Goal: Information Seeking & Learning: Learn about a topic

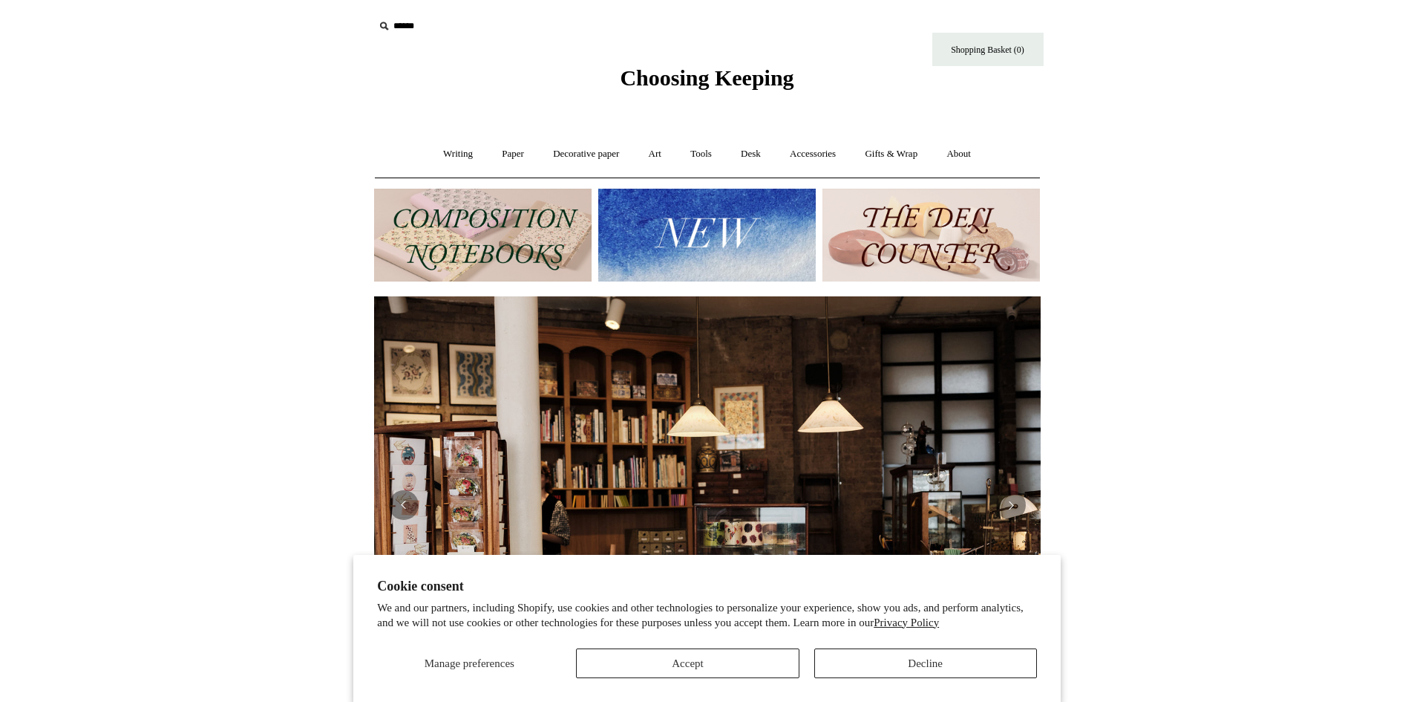
click at [763, 277] on img at bounding box center [707, 235] width 218 height 93
click at [752, 233] on img at bounding box center [707, 235] width 218 height 93
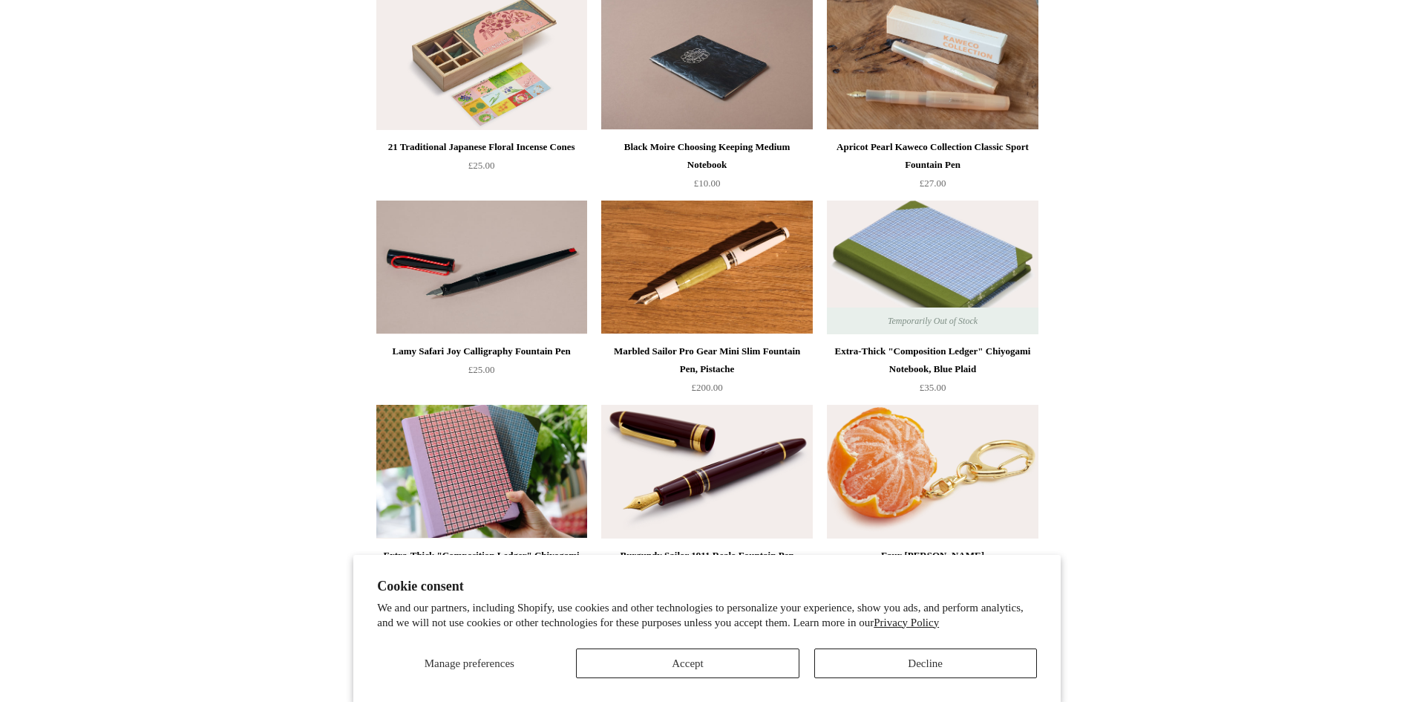
scroll to position [223, 0]
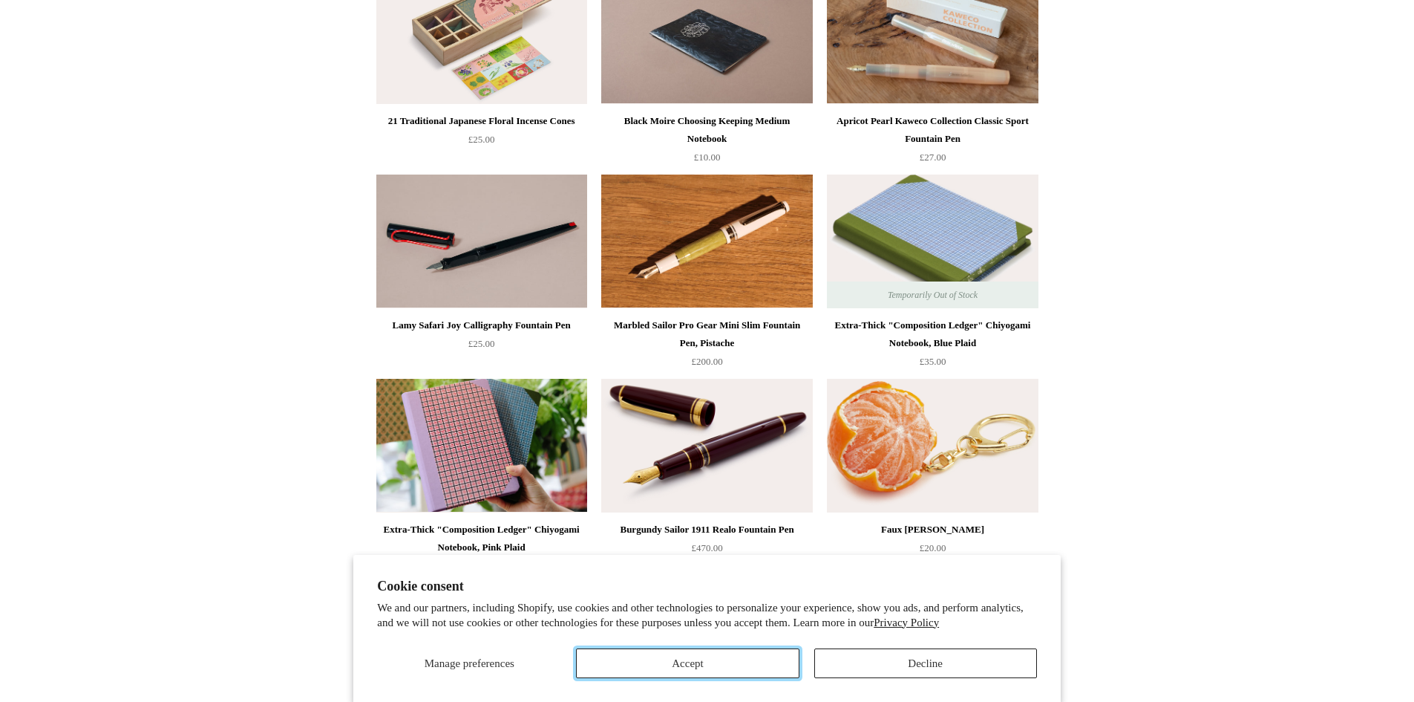
click at [754, 653] on button "Accept" at bounding box center [687, 663] width 223 height 30
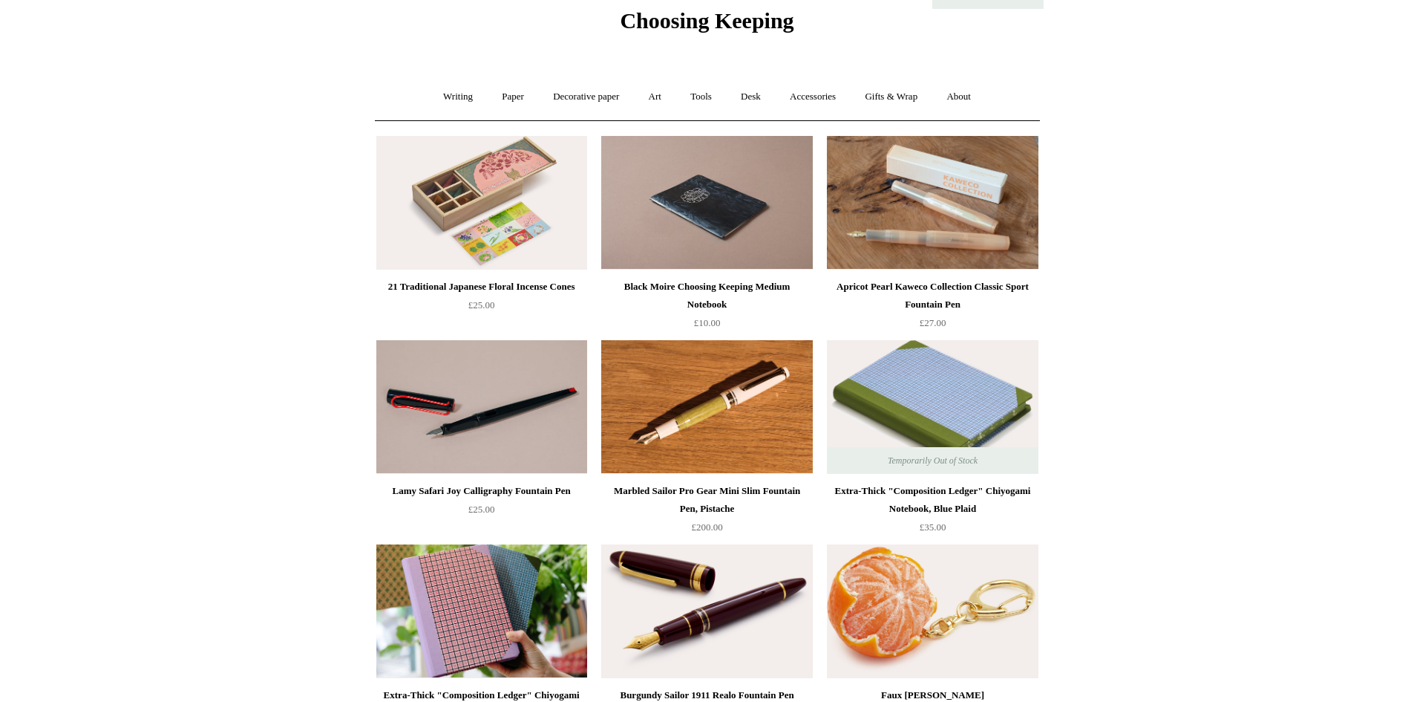
scroll to position [0, 0]
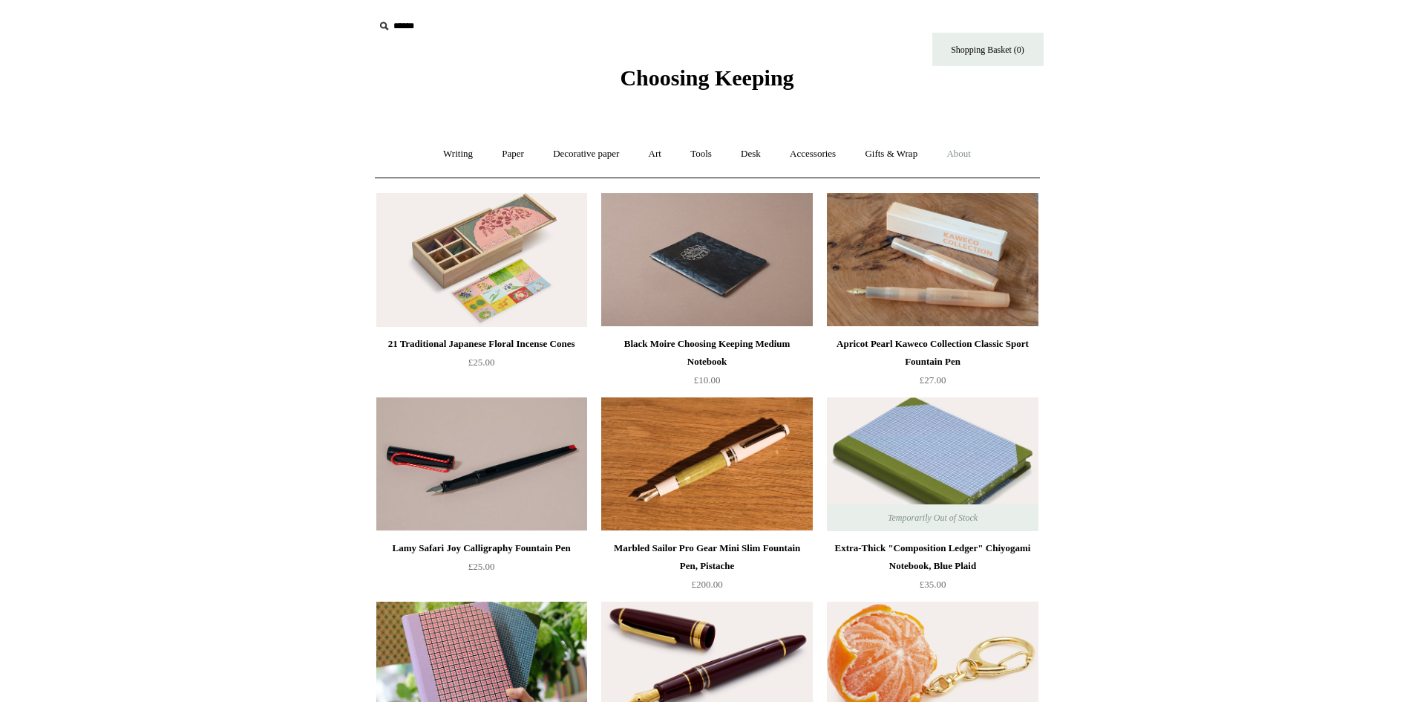
click at [976, 151] on link "About +" at bounding box center [958, 153] width 51 height 39
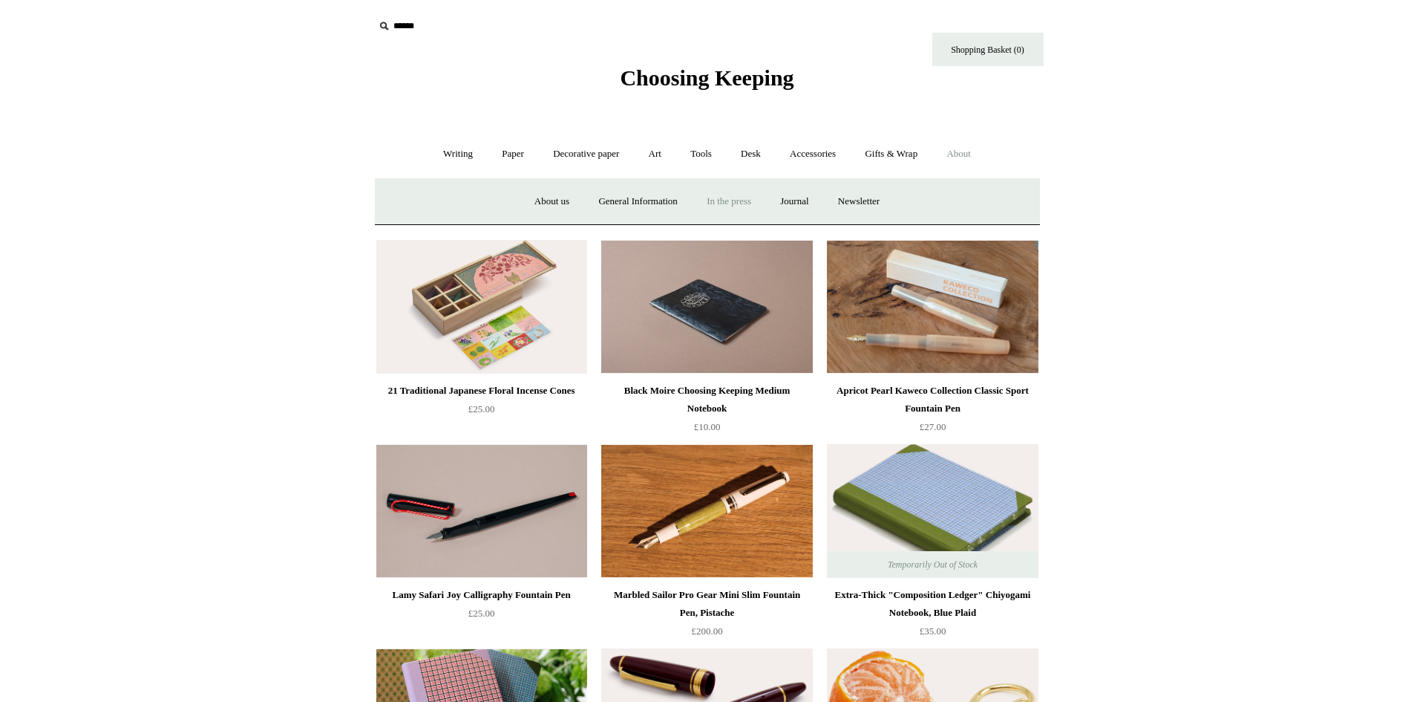
click at [730, 193] on link "In the press" at bounding box center [728, 201] width 71 height 39
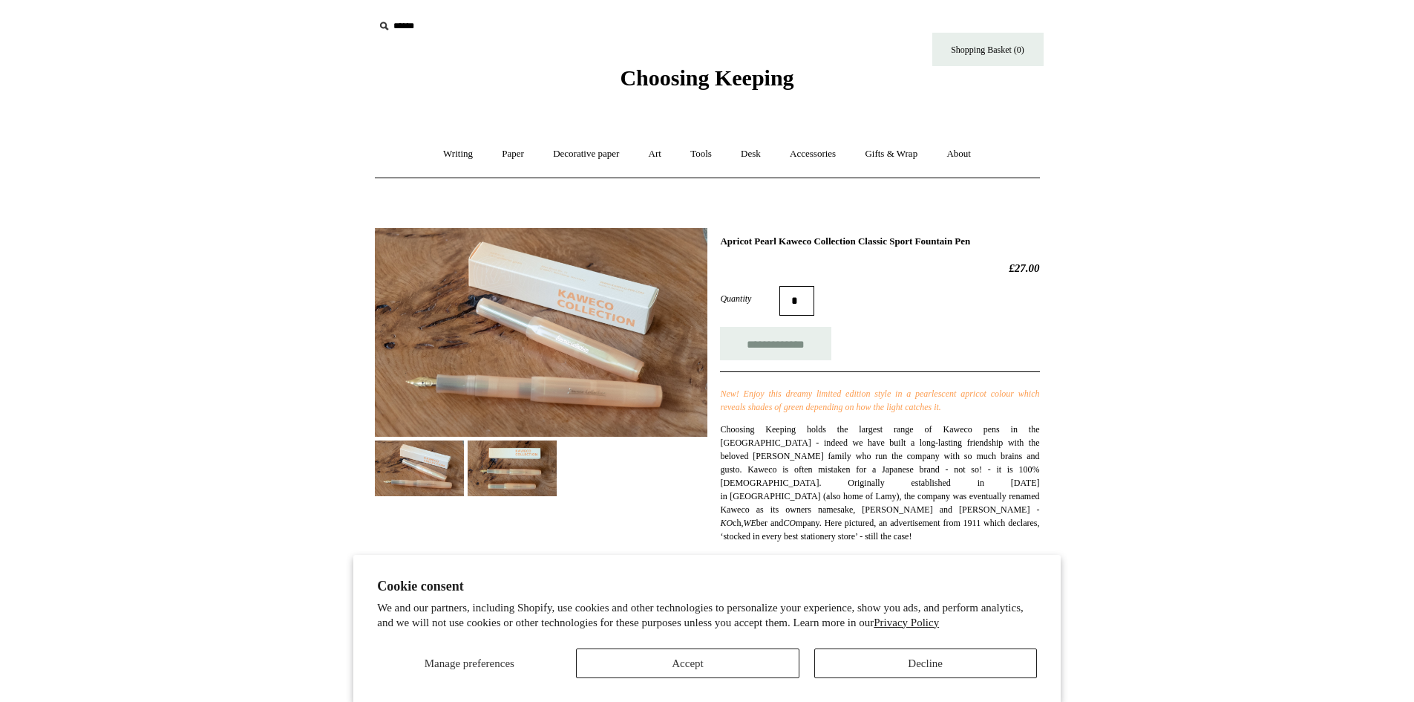
click at [540, 466] on img at bounding box center [512, 468] width 89 height 56
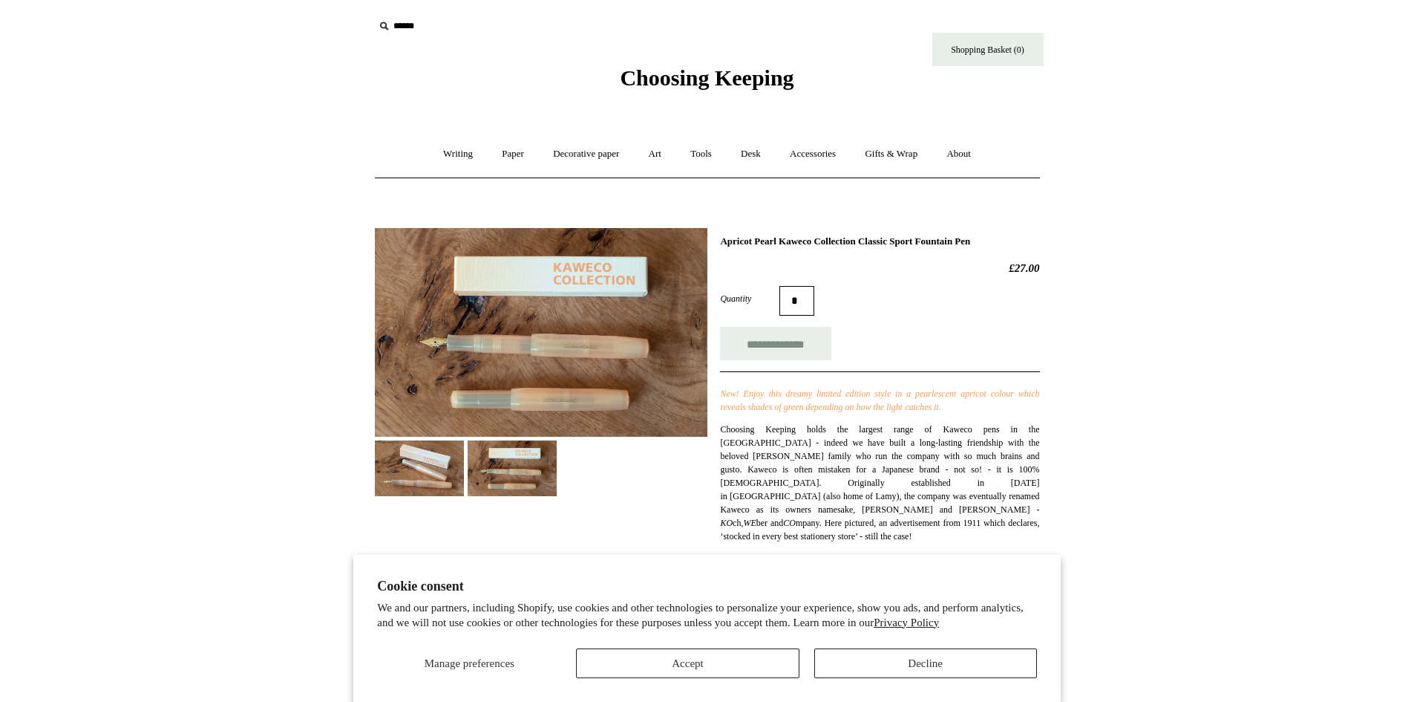
click at [434, 473] on img at bounding box center [419, 468] width 89 height 56
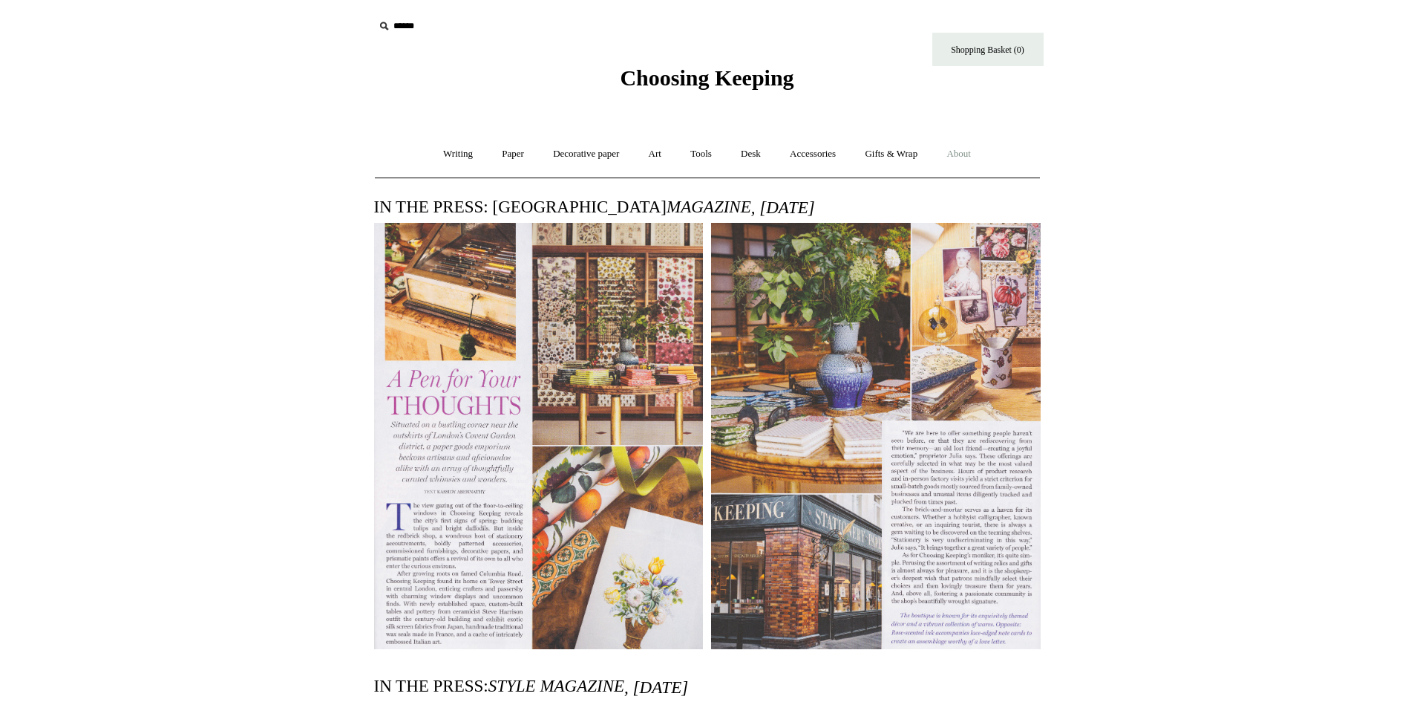
click at [976, 151] on link "About +" at bounding box center [958, 153] width 51 height 39
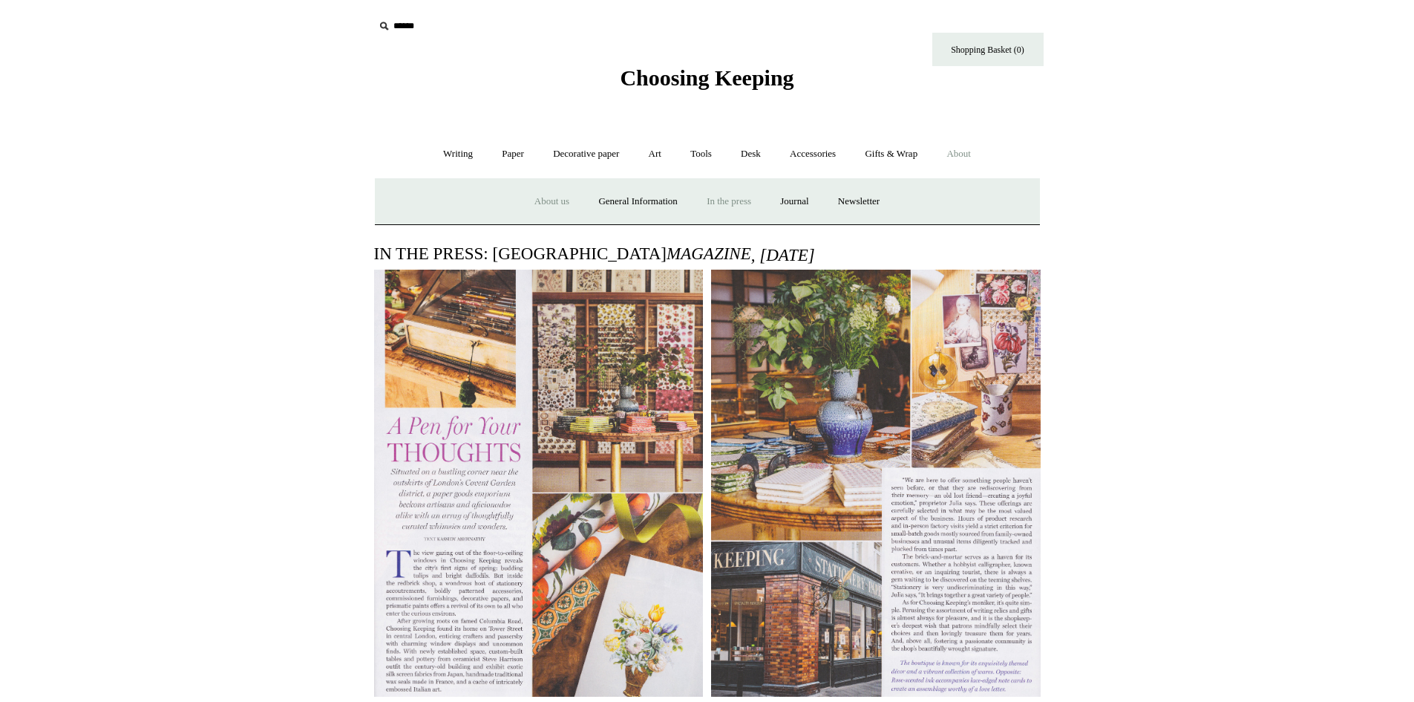
drag, startPoint x: 557, startPoint y: 192, endPoint x: 568, endPoint y: 192, distance: 11.1
click at [555, 192] on link "About us" at bounding box center [552, 201] width 62 height 39
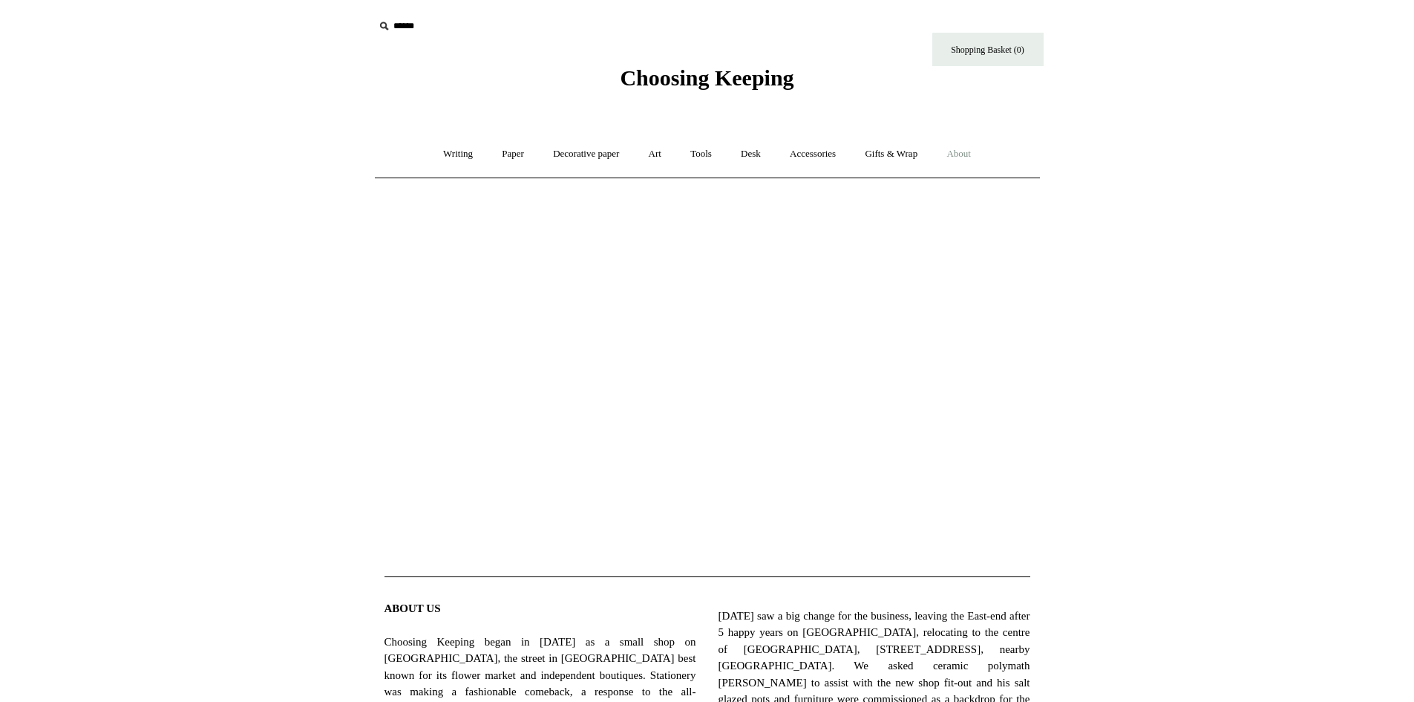
click at [980, 157] on link "About +" at bounding box center [958, 153] width 51 height 39
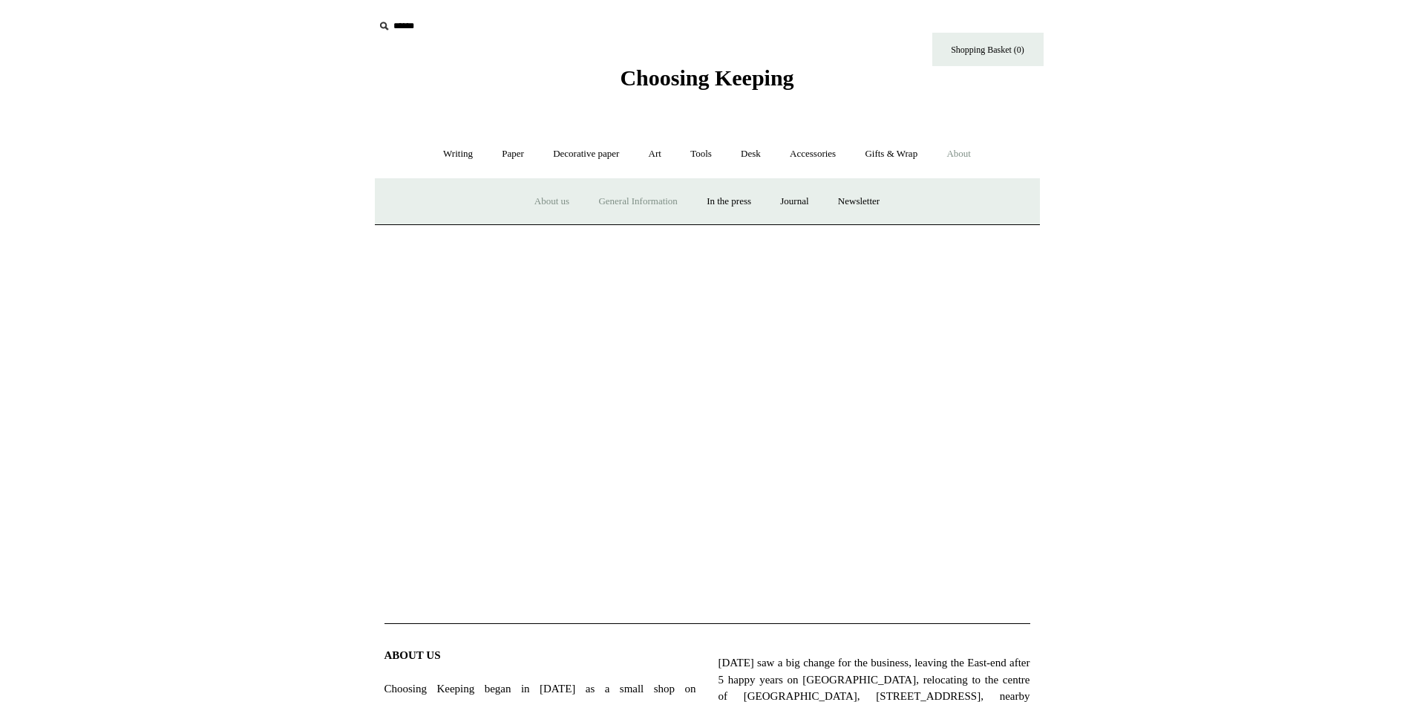
click at [637, 203] on link "General Information" at bounding box center [637, 201] width 105 height 39
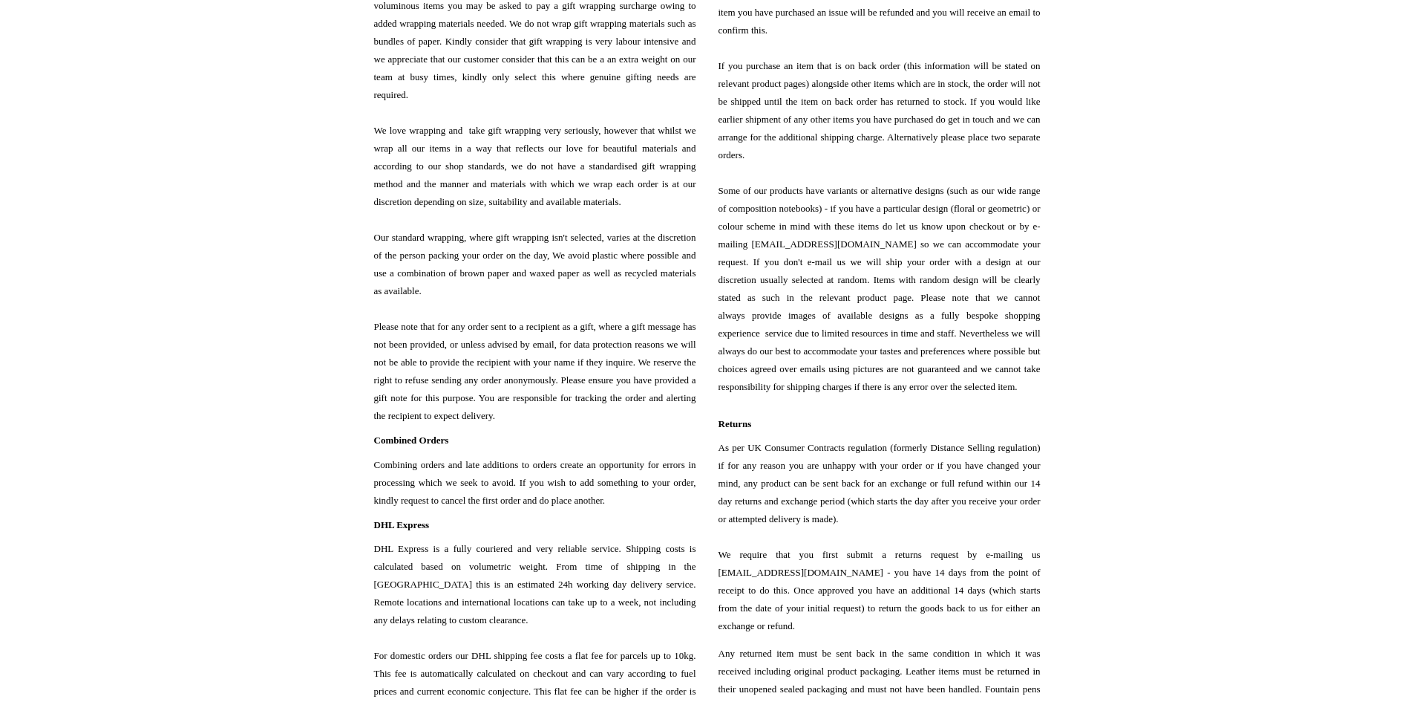
scroll to position [817, 0]
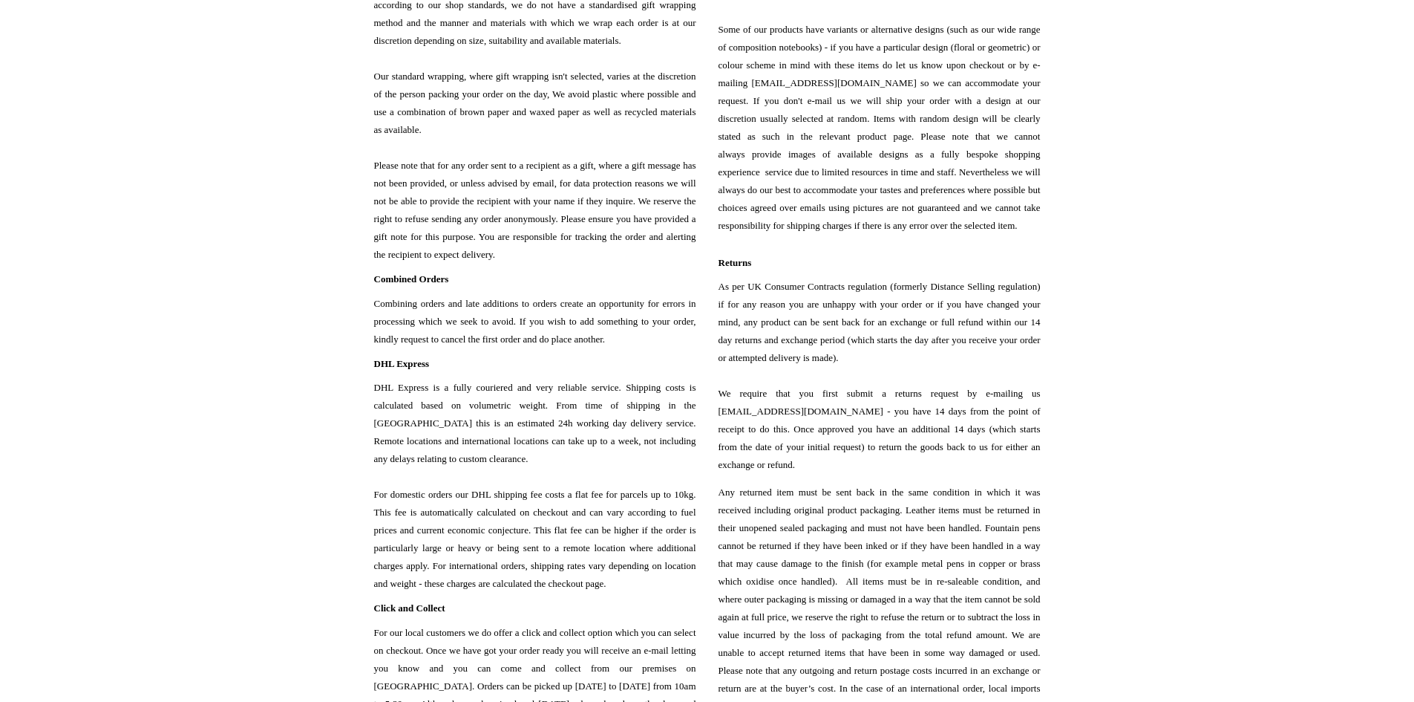
click at [720, 417] on span "As per UK Consumer Contracts regulation (formerly Distance Selling regulation) …" at bounding box center [880, 376] width 322 height 196
drag, startPoint x: 849, startPoint y: 430, endPoint x: 714, endPoint y: 433, distance: 135.2
click at [714, 433] on div "Faulty goods or erroneously sent goods If you have received any damaged or faul…" at bounding box center [874, 276] width 333 height 1810
copy span "orders@choosingkeeping.com"
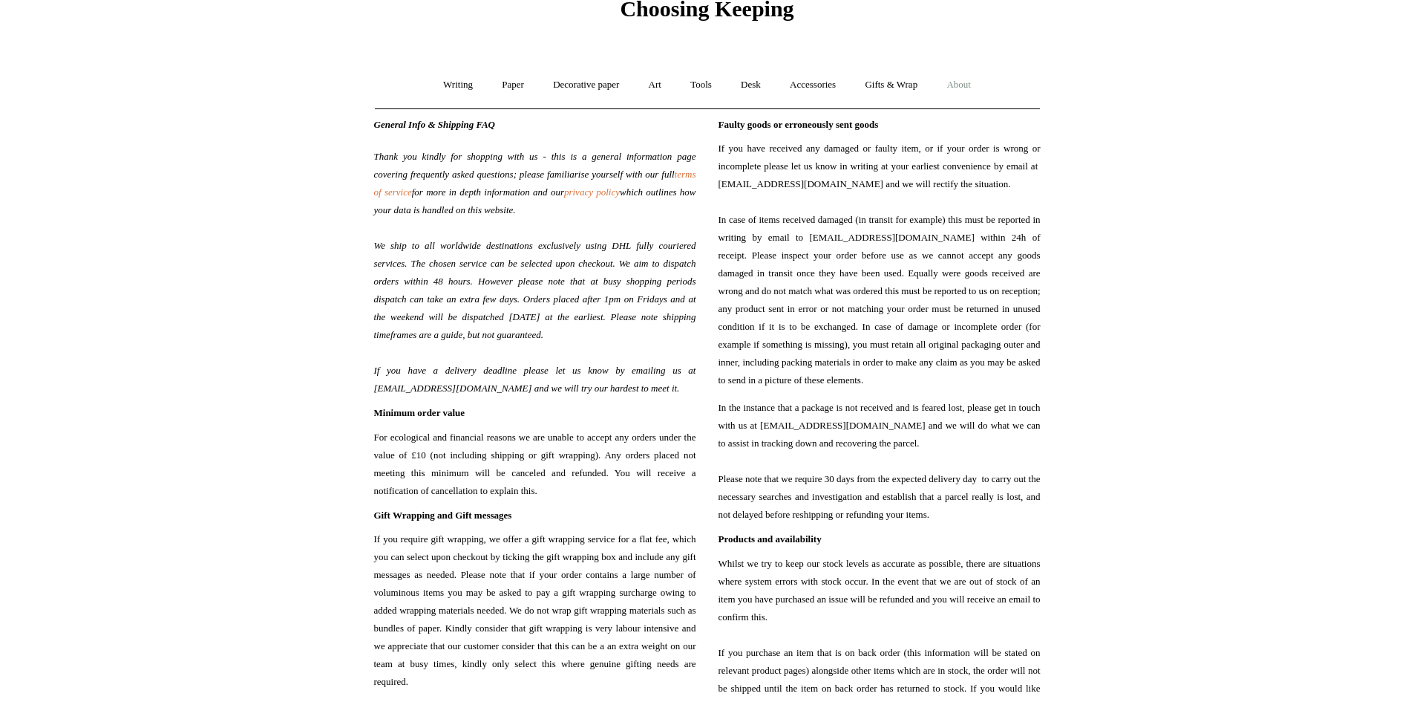
scroll to position [0, 0]
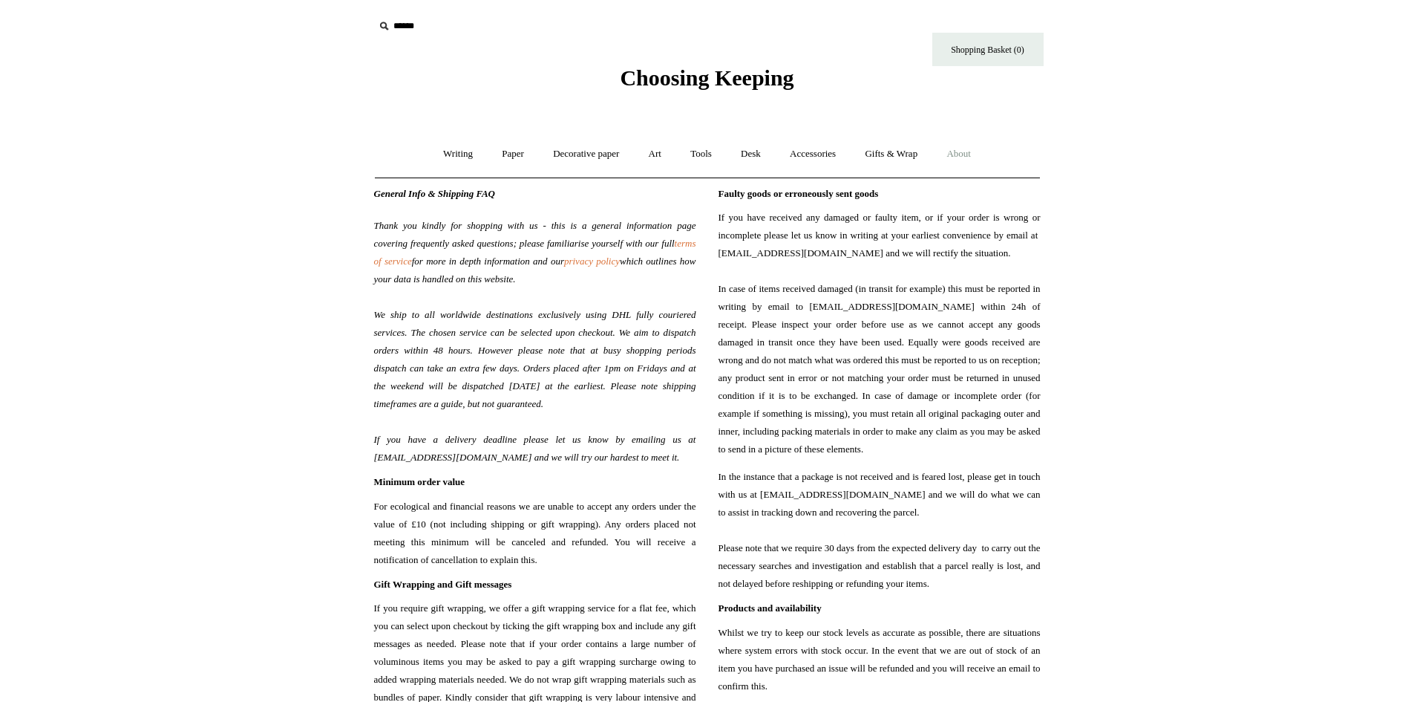
click at [964, 152] on link "About +" at bounding box center [958, 153] width 51 height 39
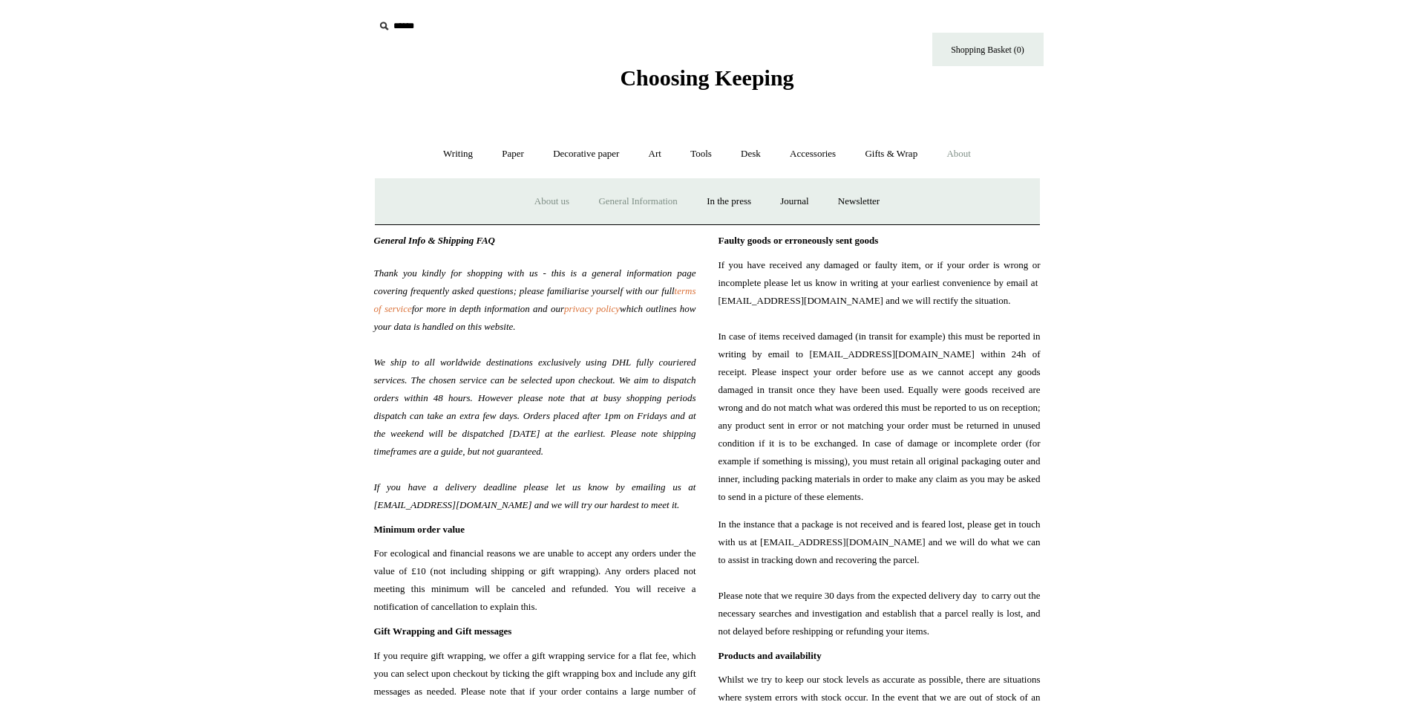
click at [560, 203] on link "About us" at bounding box center [552, 201] width 62 height 39
